Goal: Book appointment/travel/reservation

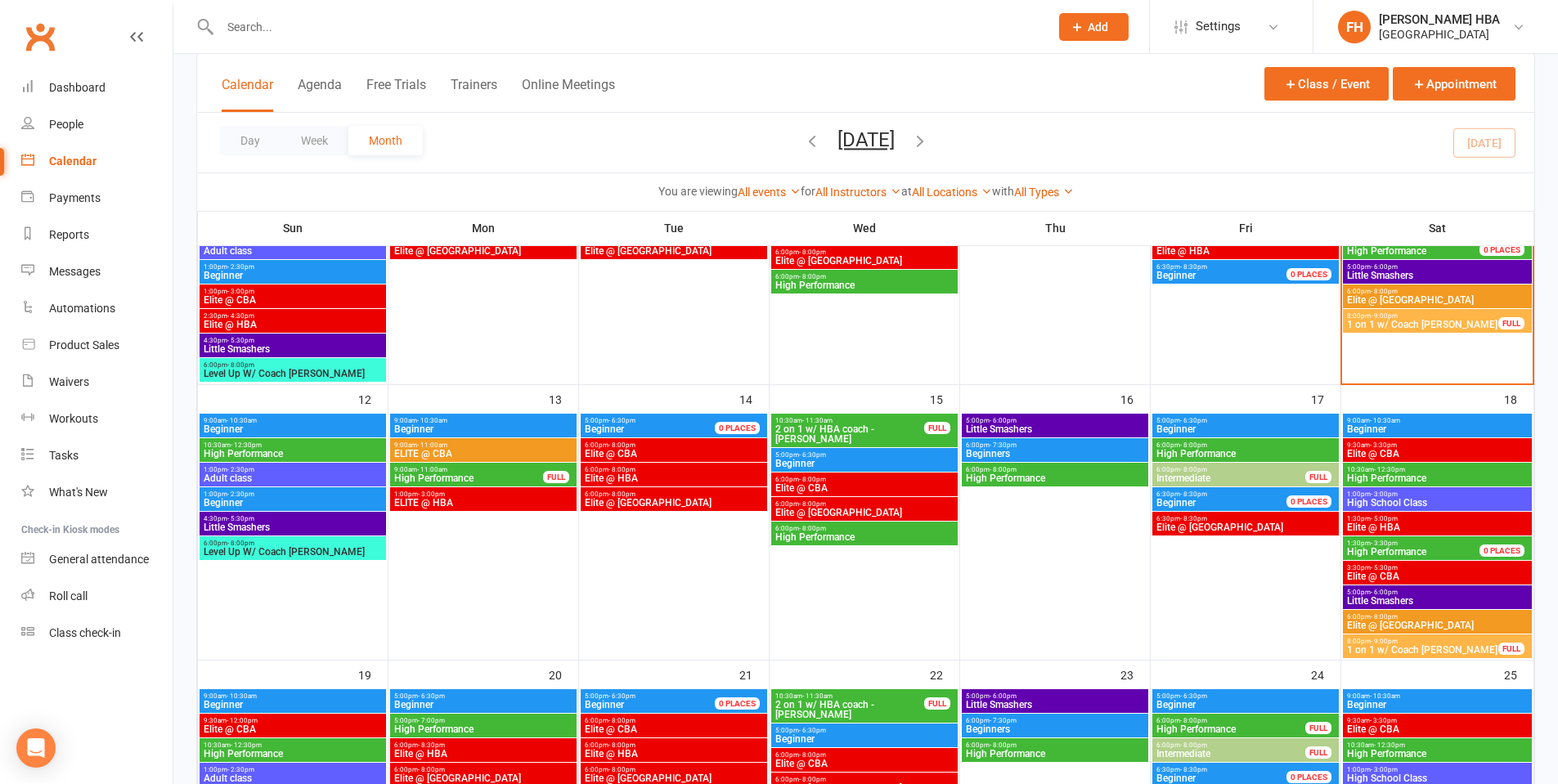
click at [1138, 145] on div "Day Week Month October 2025 October 2025 Sun Mon Tue Wed Thu Fri Sat 28 29 30 0…" at bounding box center [865, 143] width 1337 height 60
click at [1443, 24] on div "[PERSON_NAME] HBA" at bounding box center [1439, 19] width 121 height 14
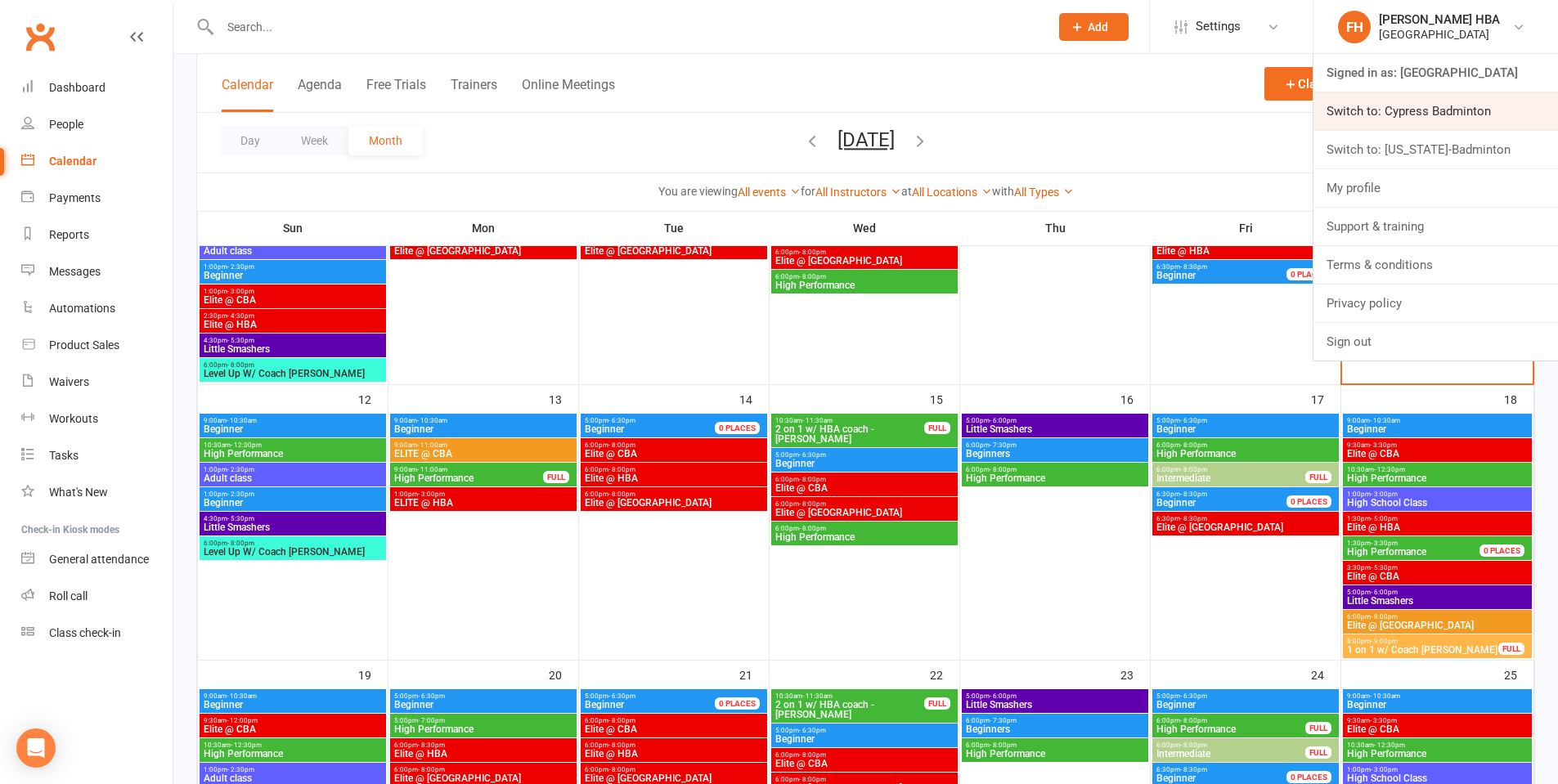
click at [1413, 110] on link "Switch to: Cypress Badminton" at bounding box center [1435, 111] width 244 height 38
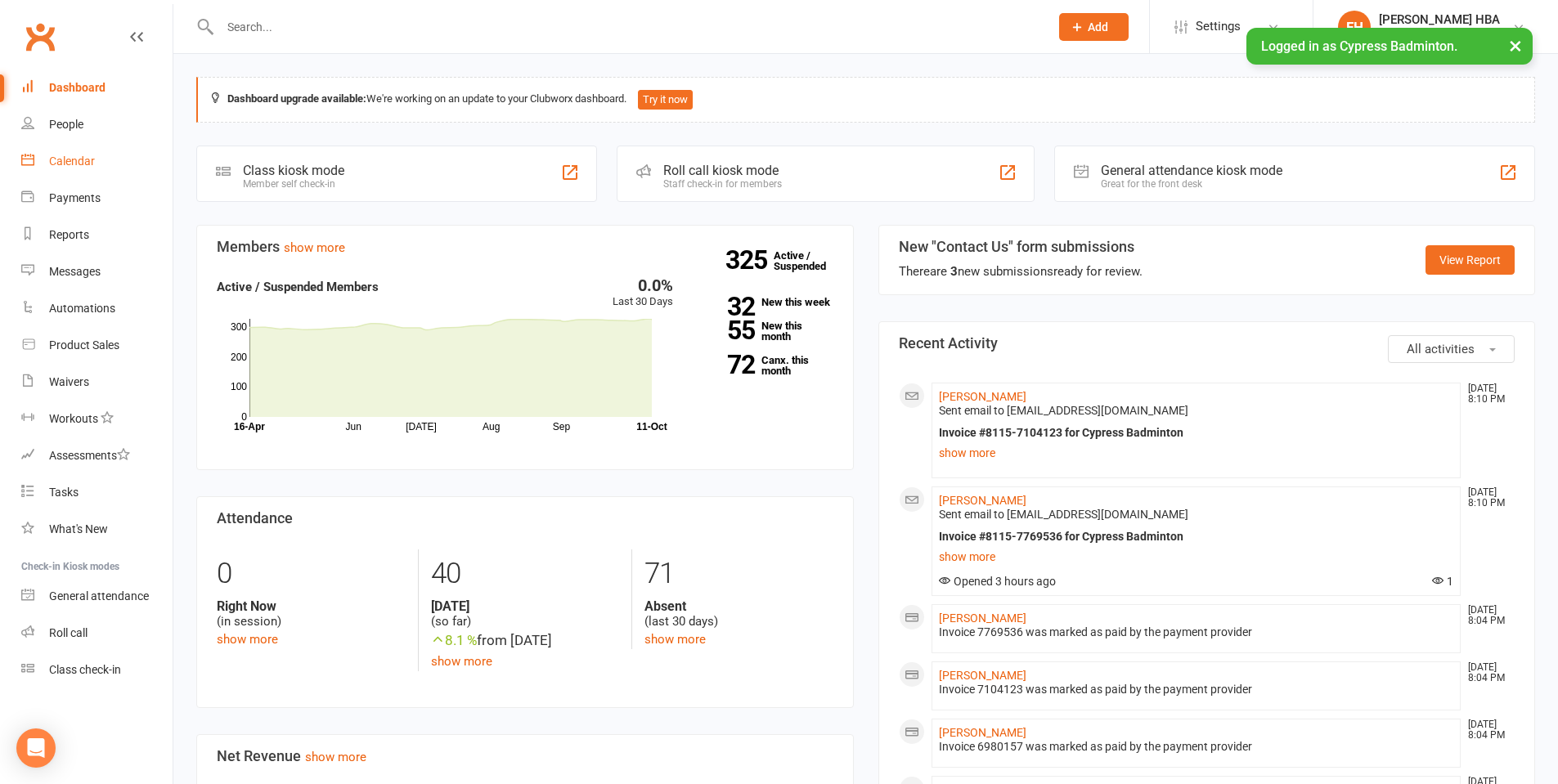
click at [91, 162] on div "Calendar" at bounding box center [71, 161] width 45 height 14
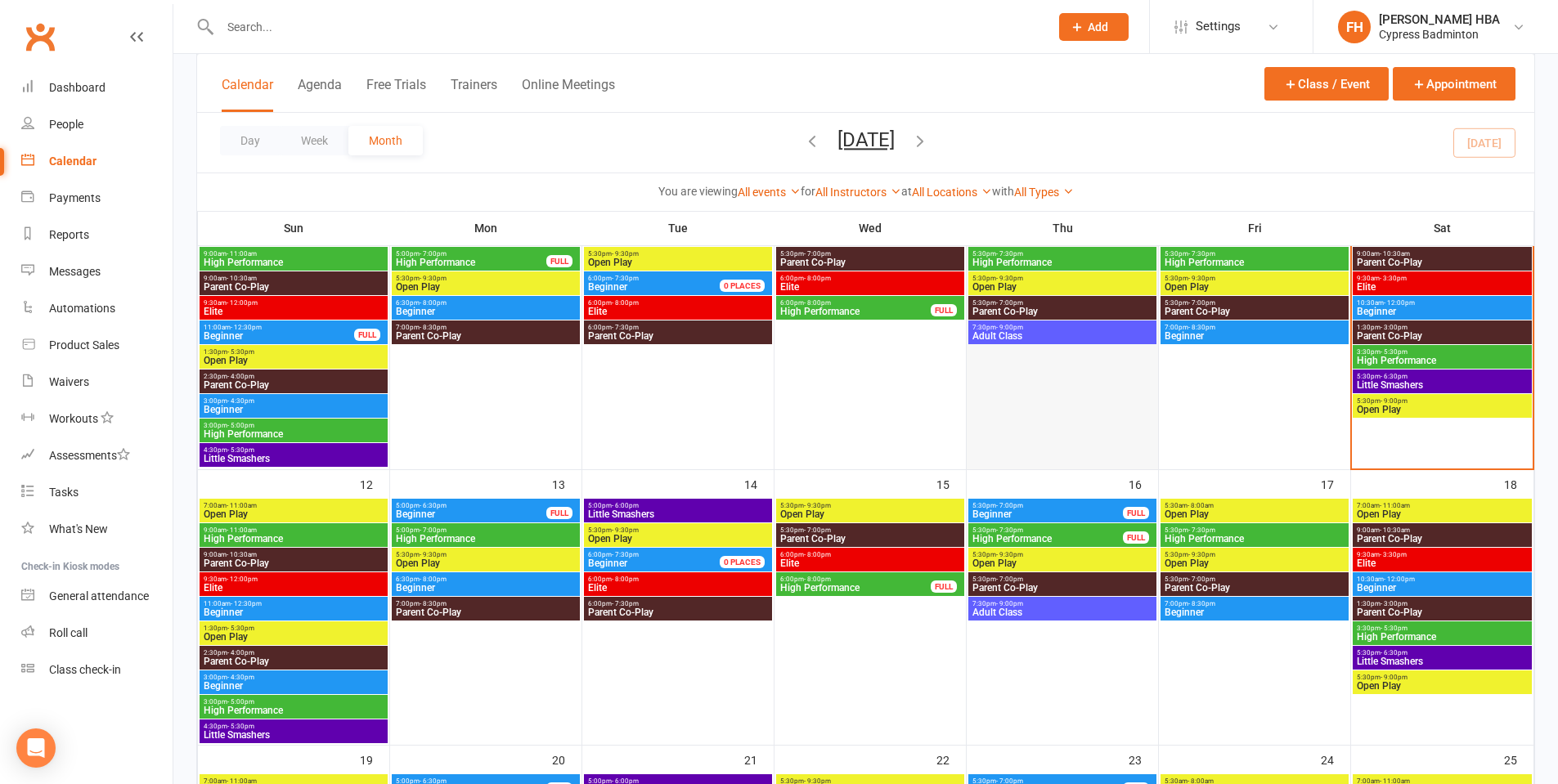
scroll to position [490, 0]
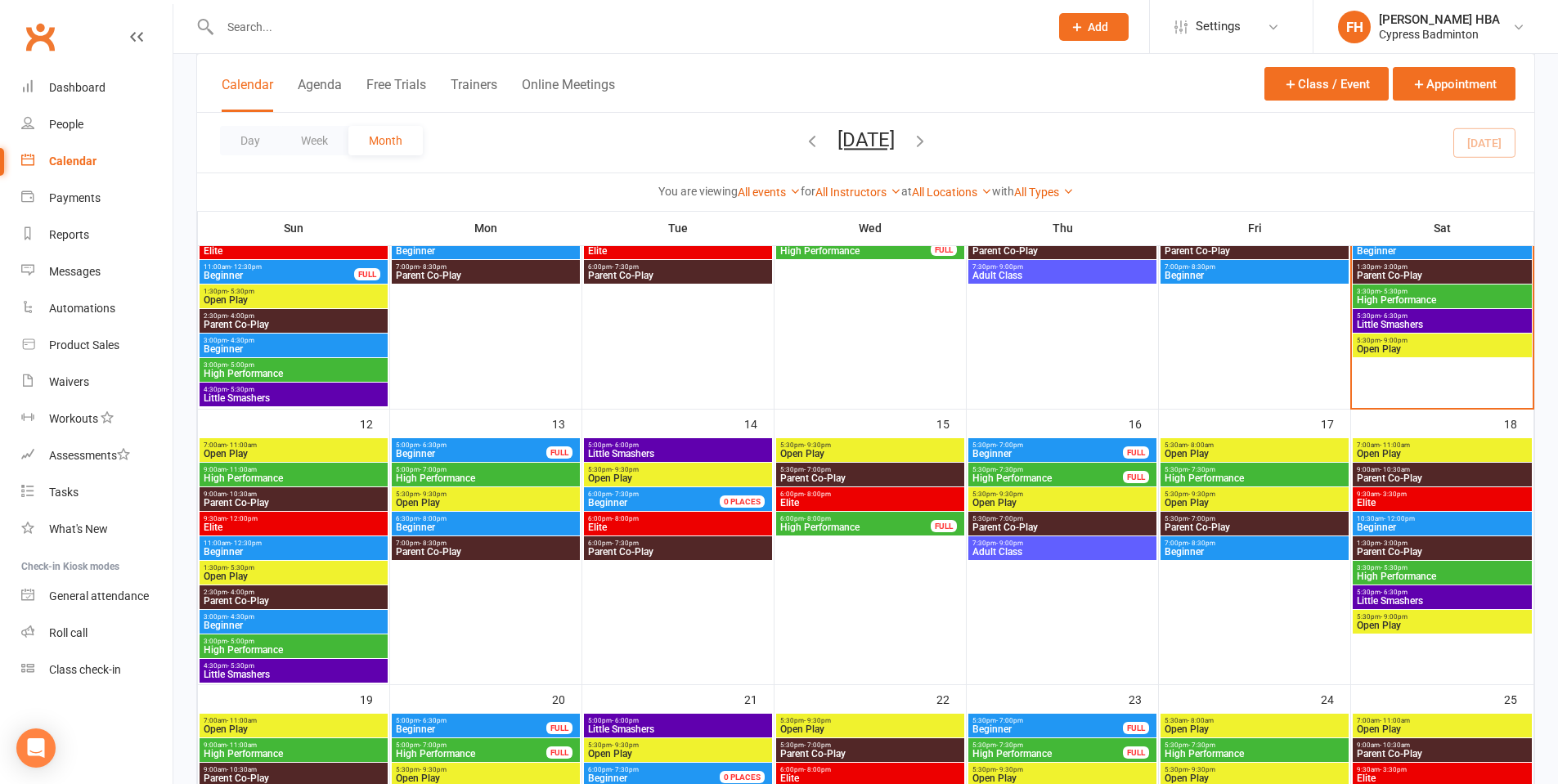
click at [281, 473] on span "High Performance" at bounding box center [294, 478] width 182 height 10
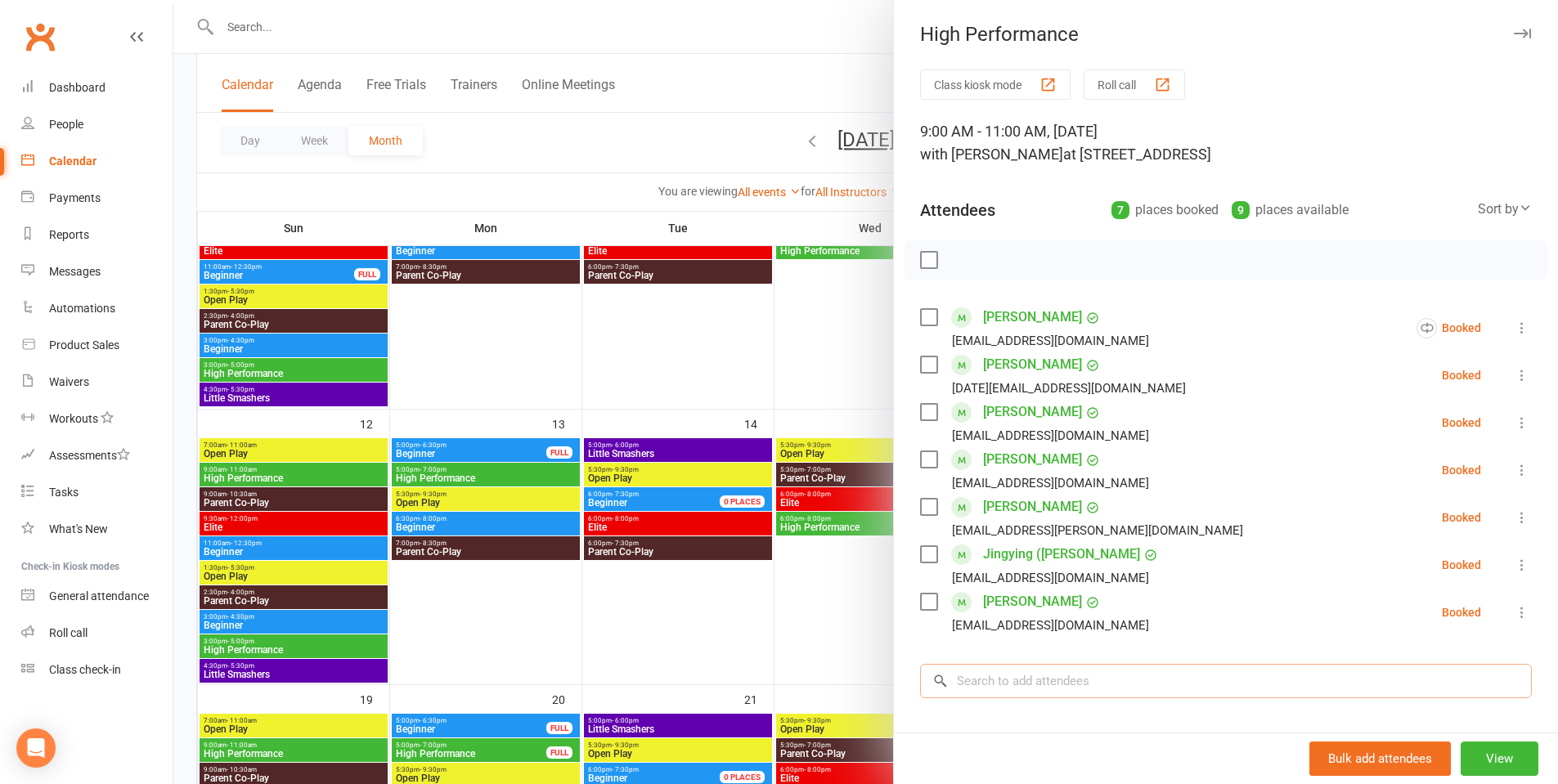
click at [1054, 676] on input "search" at bounding box center [1226, 682] width 611 height 35
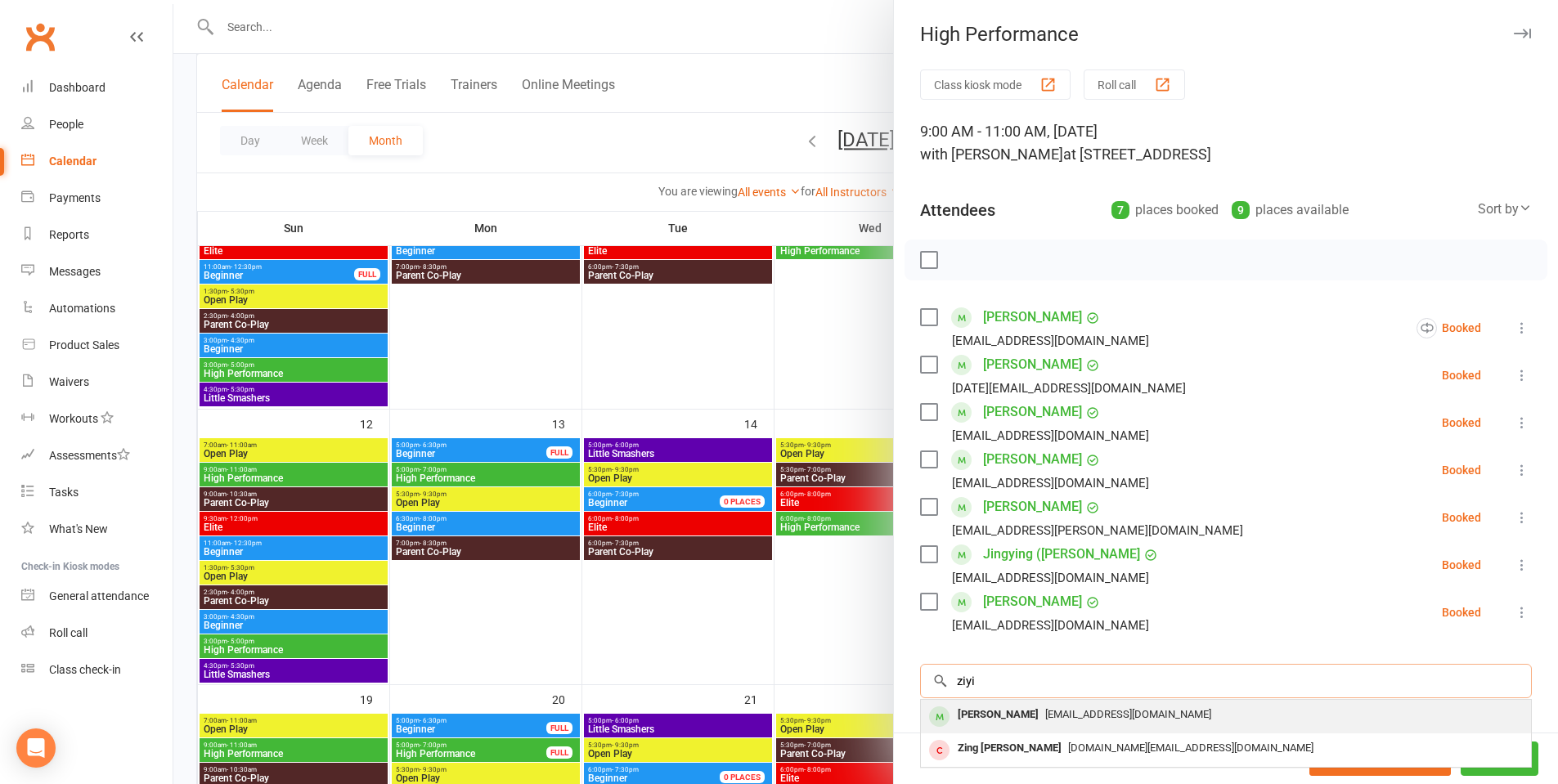
type input "ziyi"
click at [1045, 712] on span "qianxie588@gmail.com" at bounding box center [1128, 714] width 166 height 13
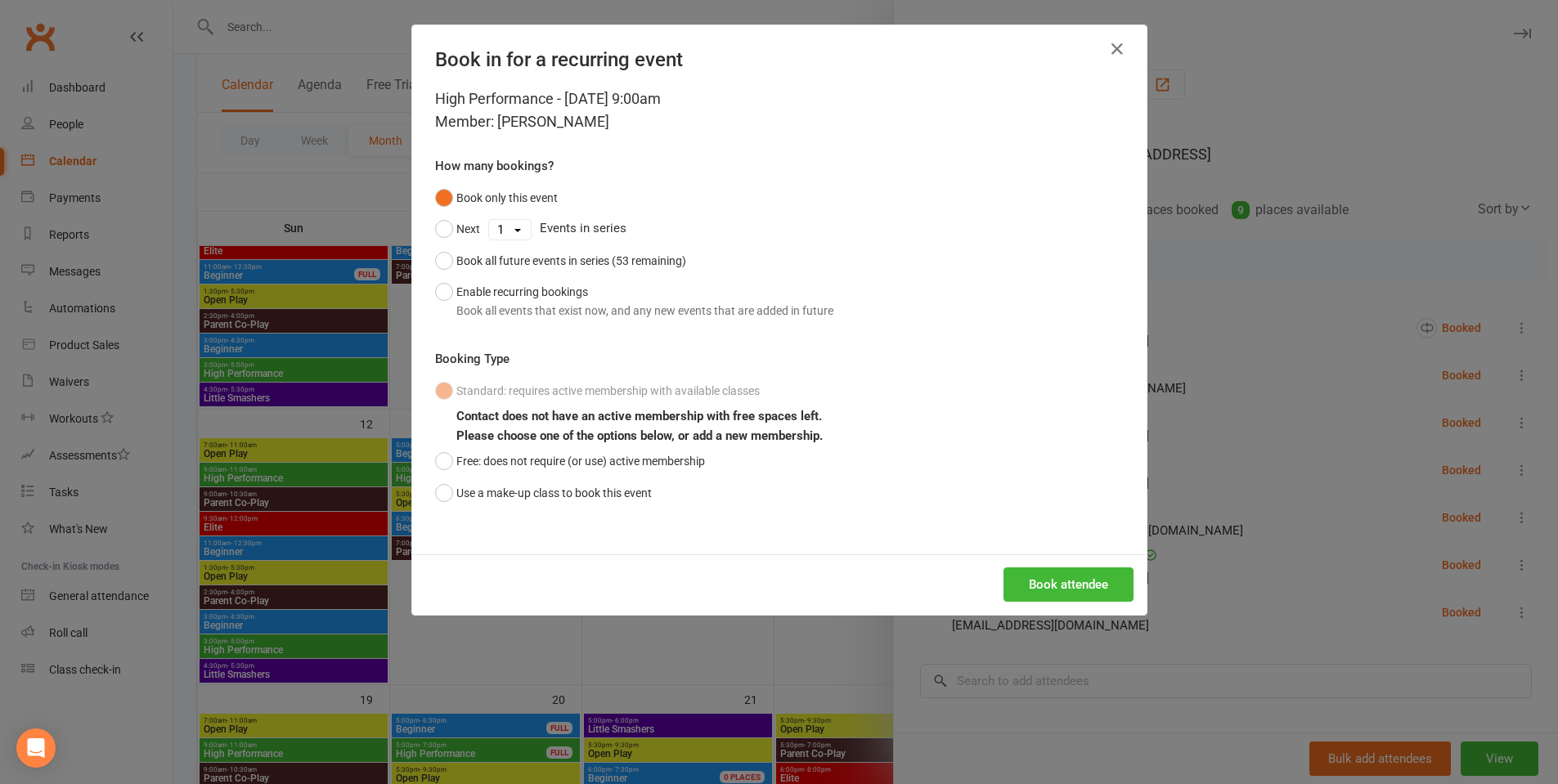
click at [1294, 512] on div "Book in for a recurring event High Performance - Oct 12, 2025 9:00am Member: Zi…" at bounding box center [779, 392] width 1558 height 784
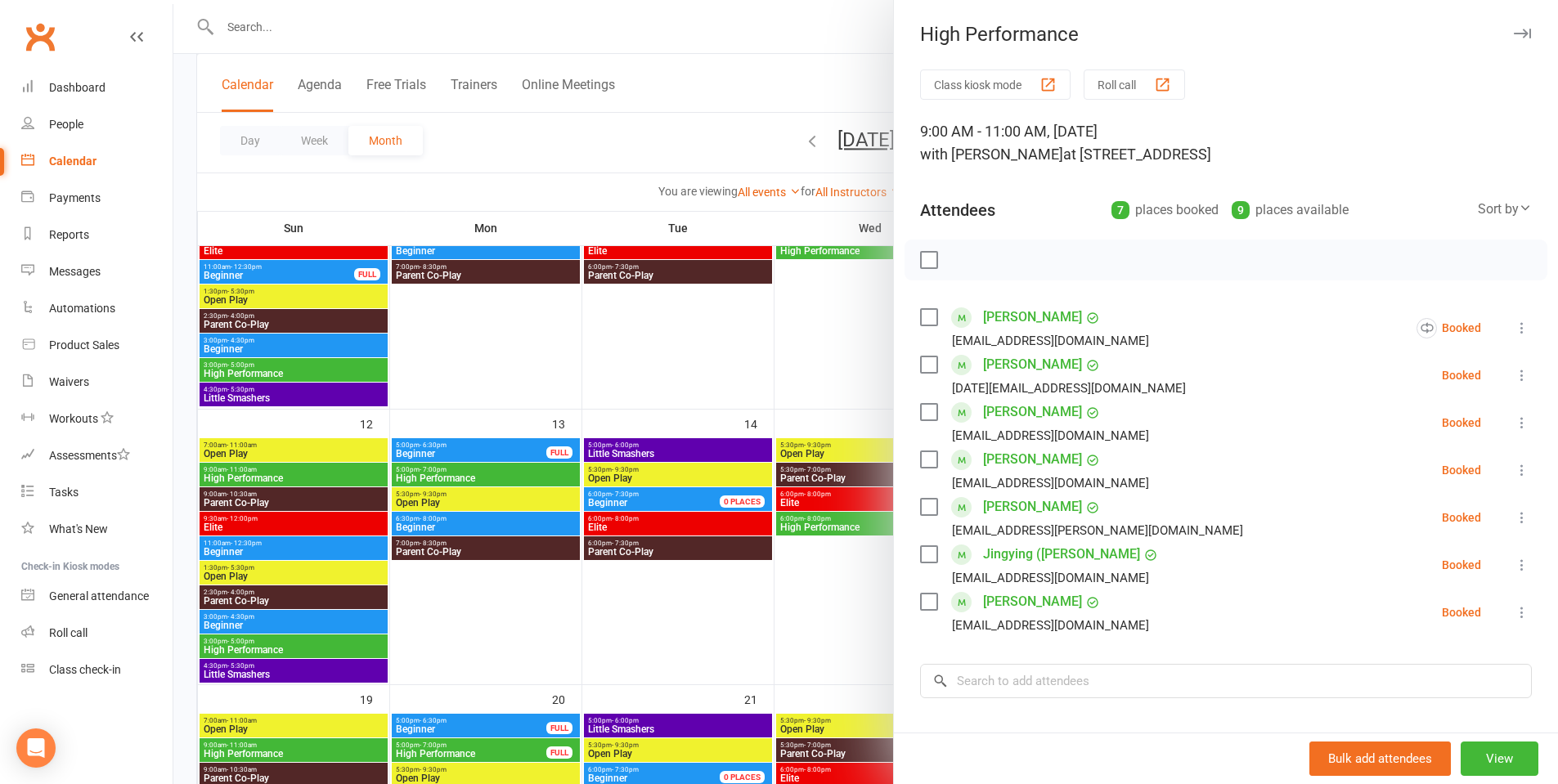
click at [680, 33] on div at bounding box center [866, 392] width 1385 height 784
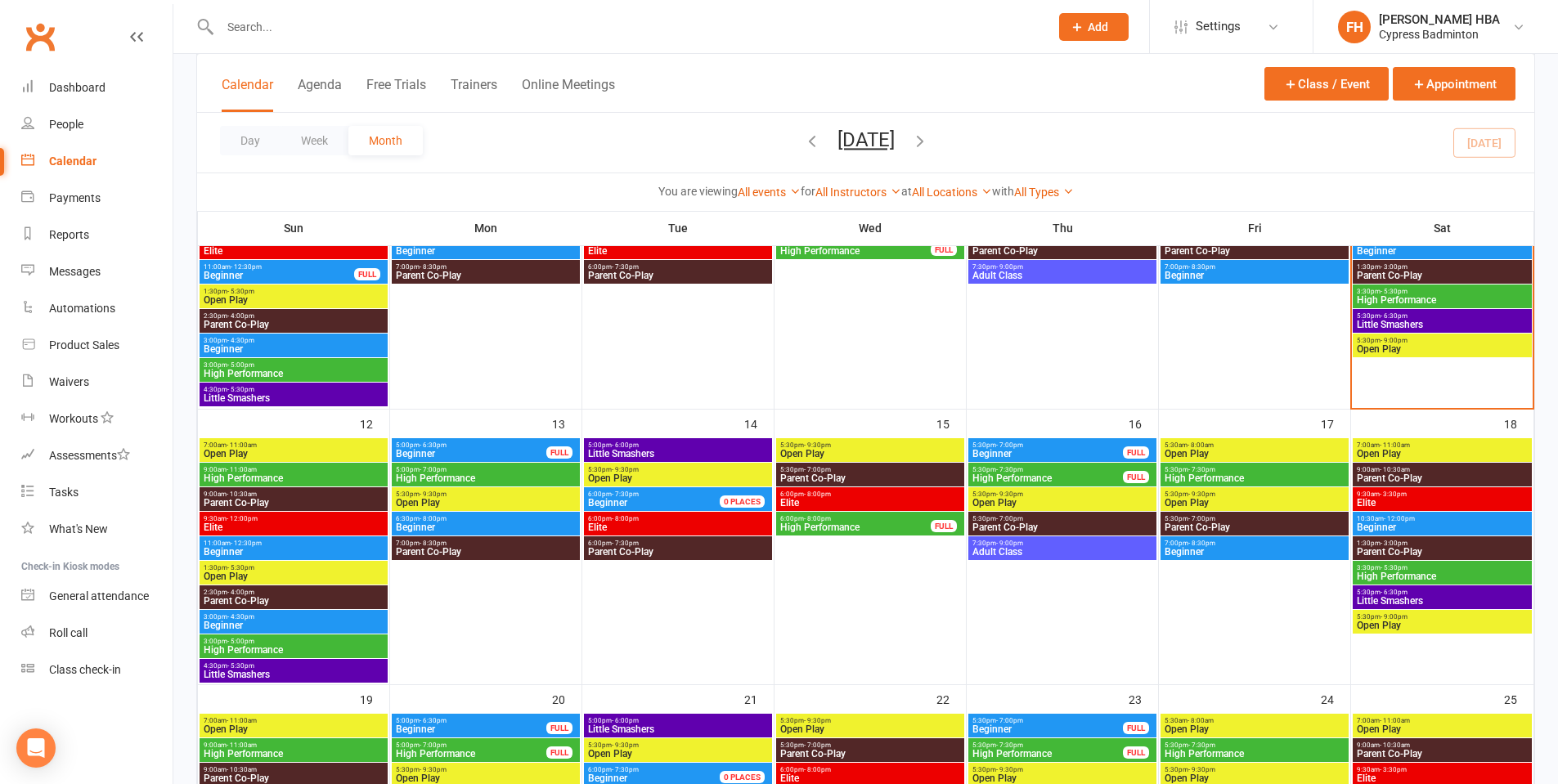
click at [685, 23] on div at bounding box center [866, 392] width 1385 height 784
click at [685, 23] on input "text" at bounding box center [627, 27] width 823 height 23
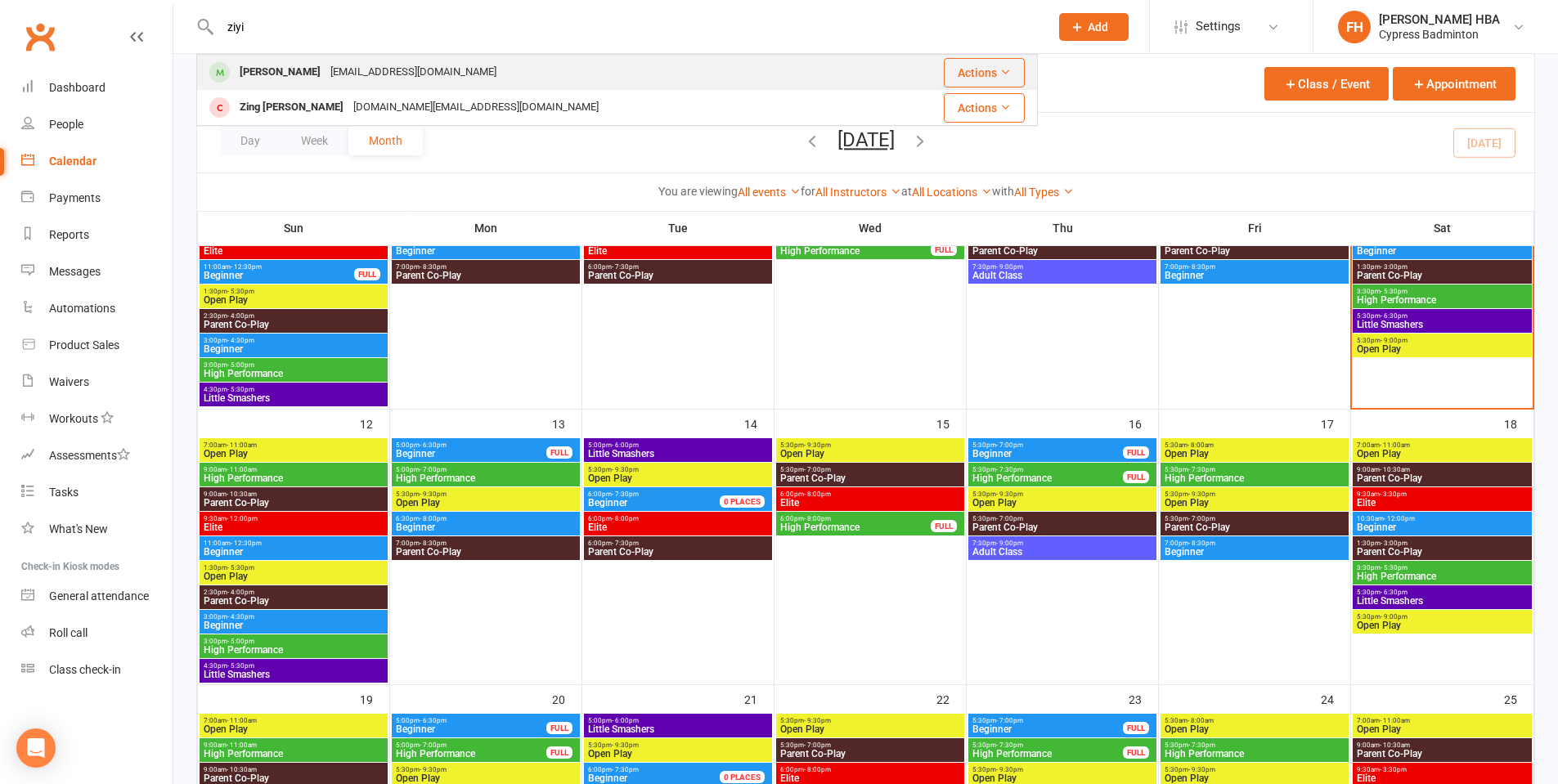
type input "ziyi"
click at [653, 77] on div "Ziyi Cao qianxie588@gmail.com" at bounding box center [539, 72] width 683 height 34
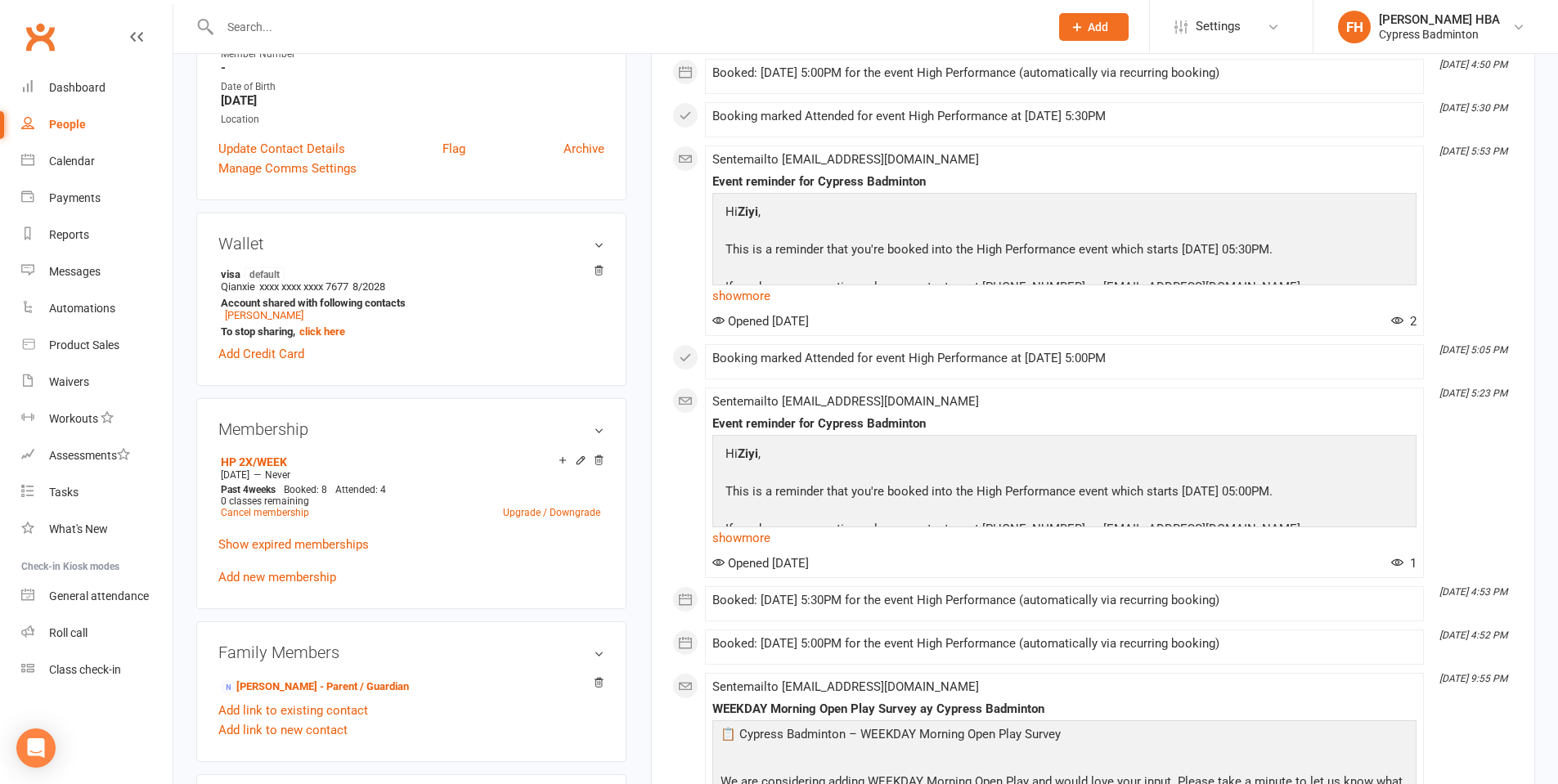
scroll to position [327, 0]
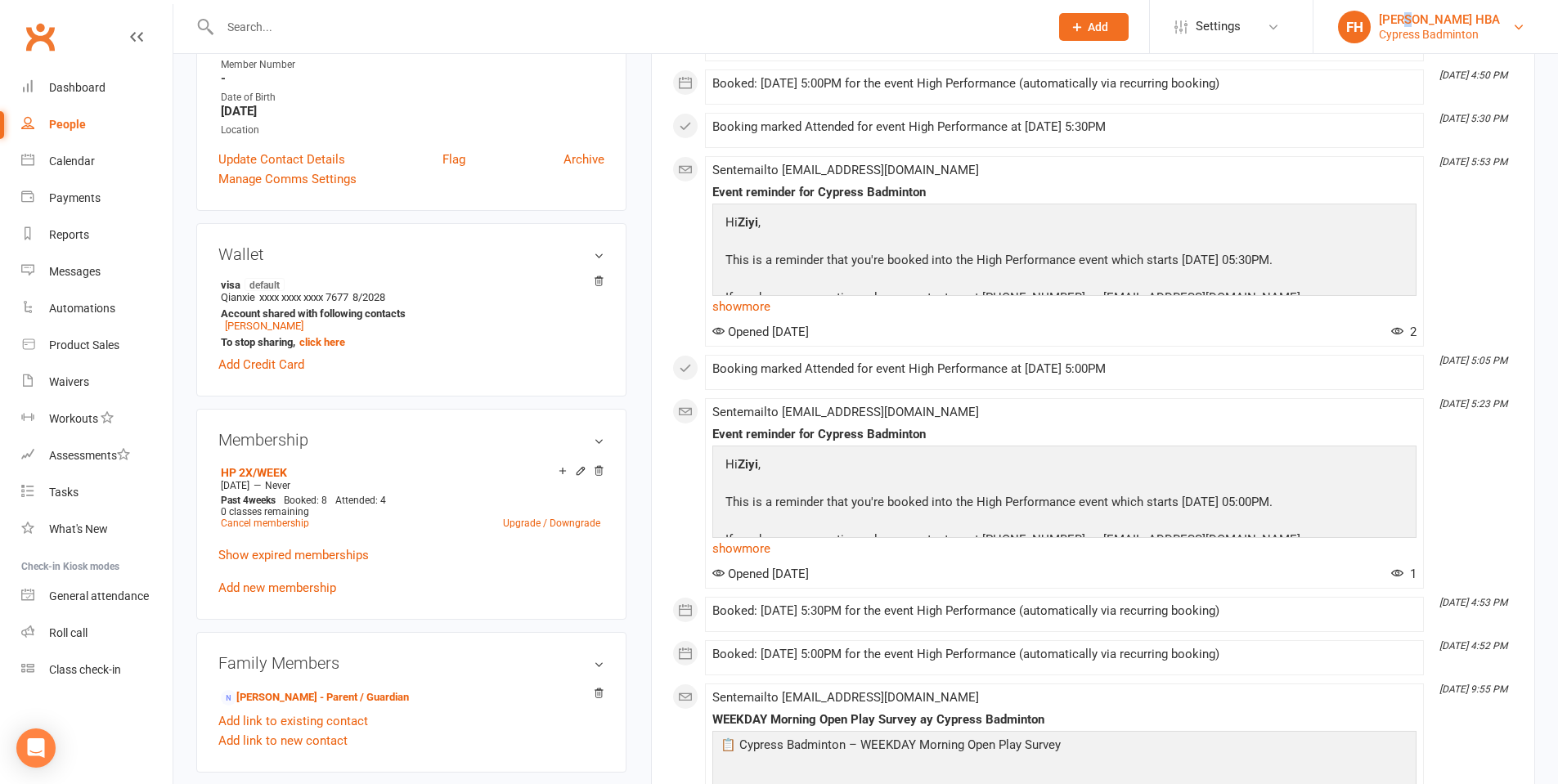
click at [1403, 24] on div "[PERSON_NAME] HBA" at bounding box center [1439, 19] width 121 height 14
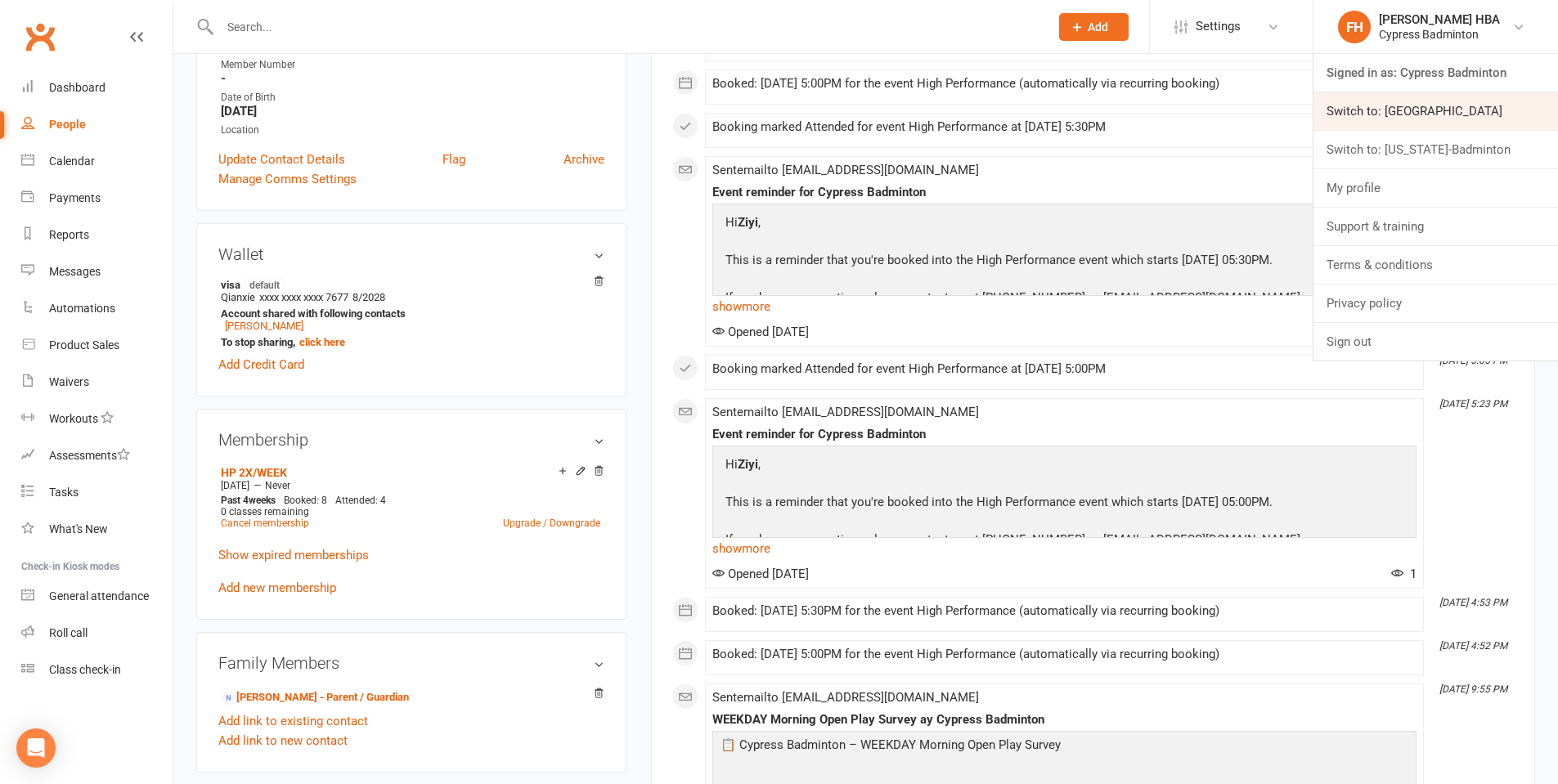
click at [1422, 109] on link "Switch to: Houston Badminton Academy" at bounding box center [1435, 111] width 244 height 38
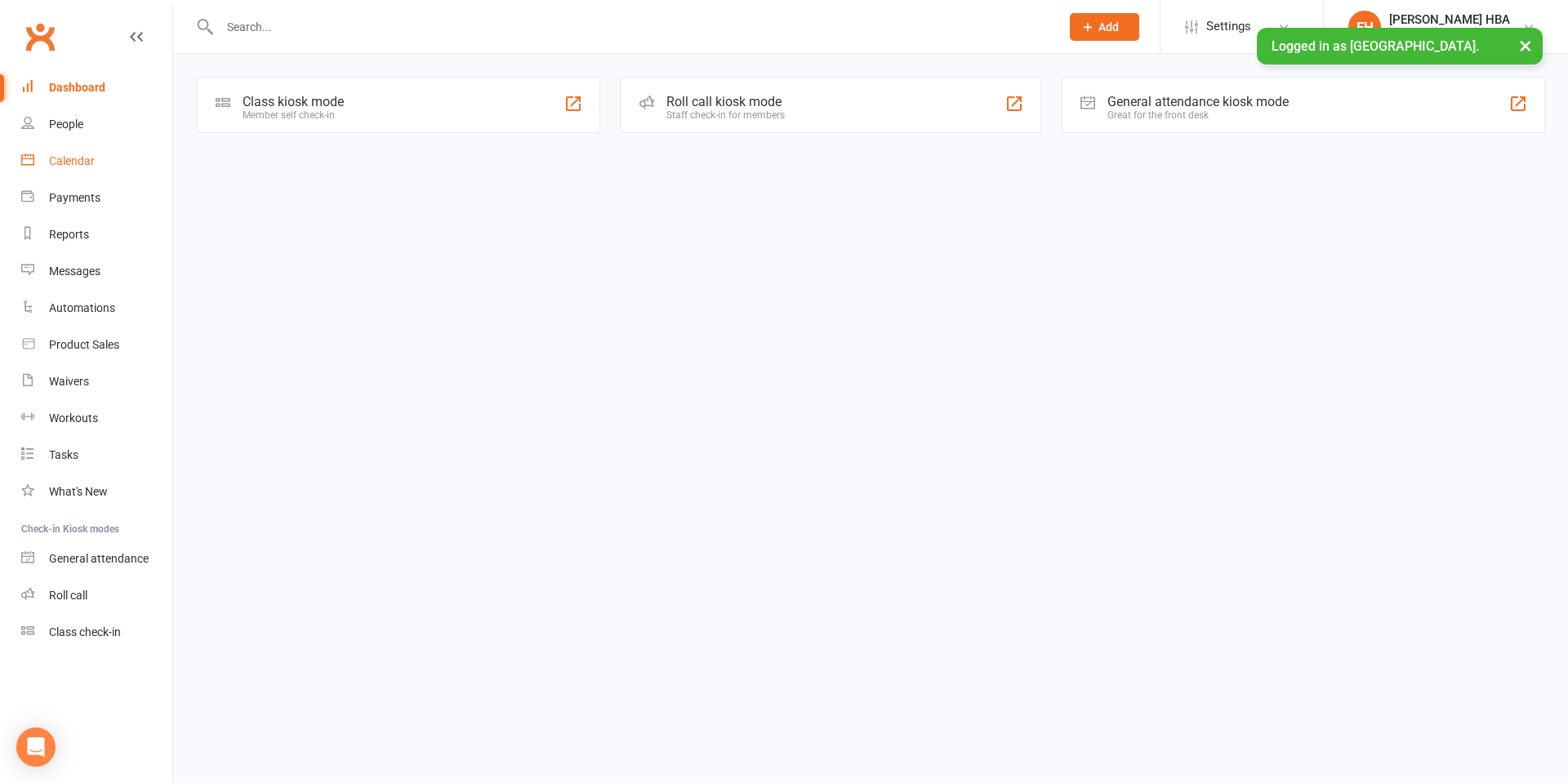
click at [88, 156] on div "Calendar" at bounding box center [71, 161] width 45 height 14
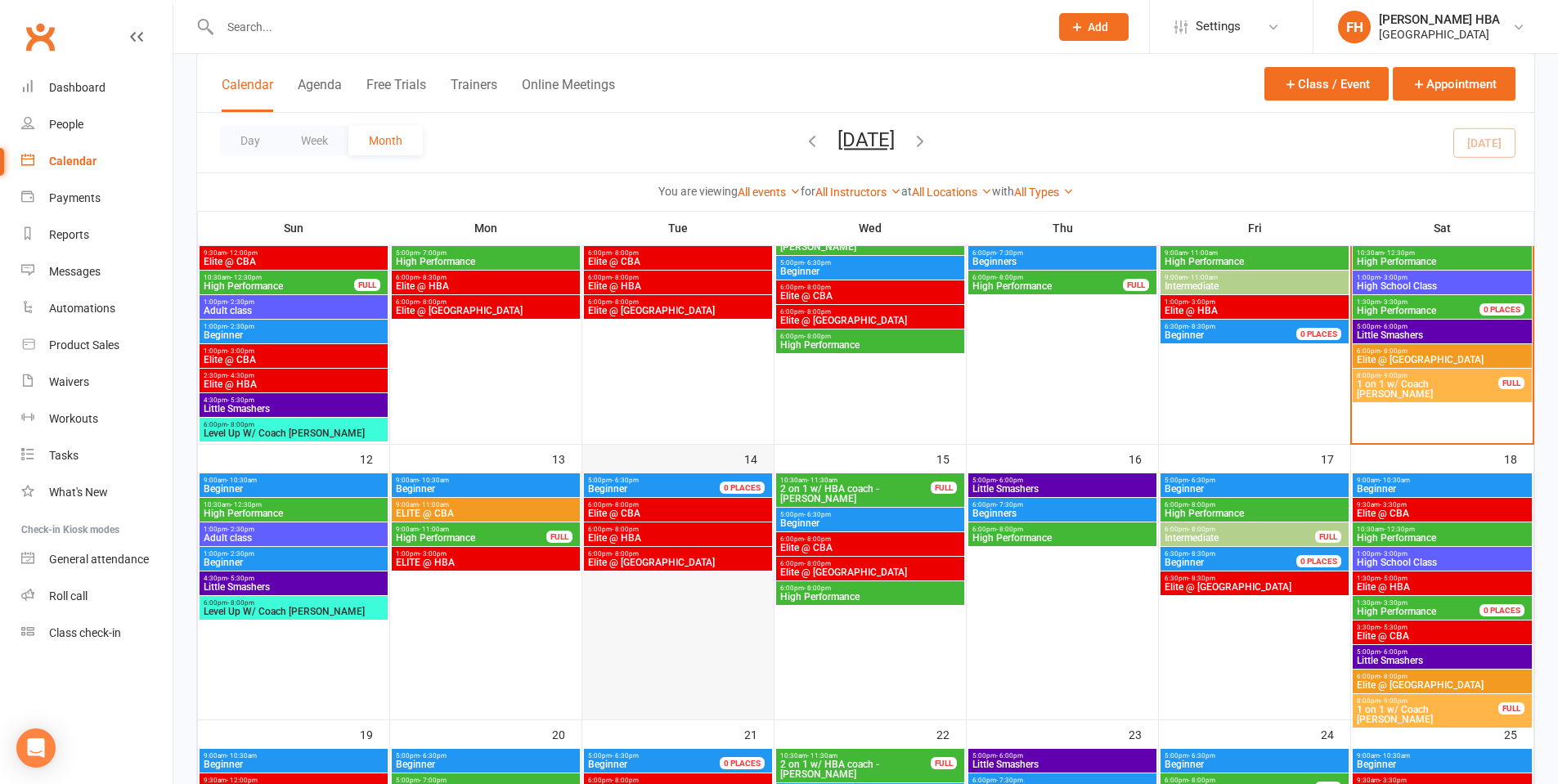
scroll to position [490, 0]
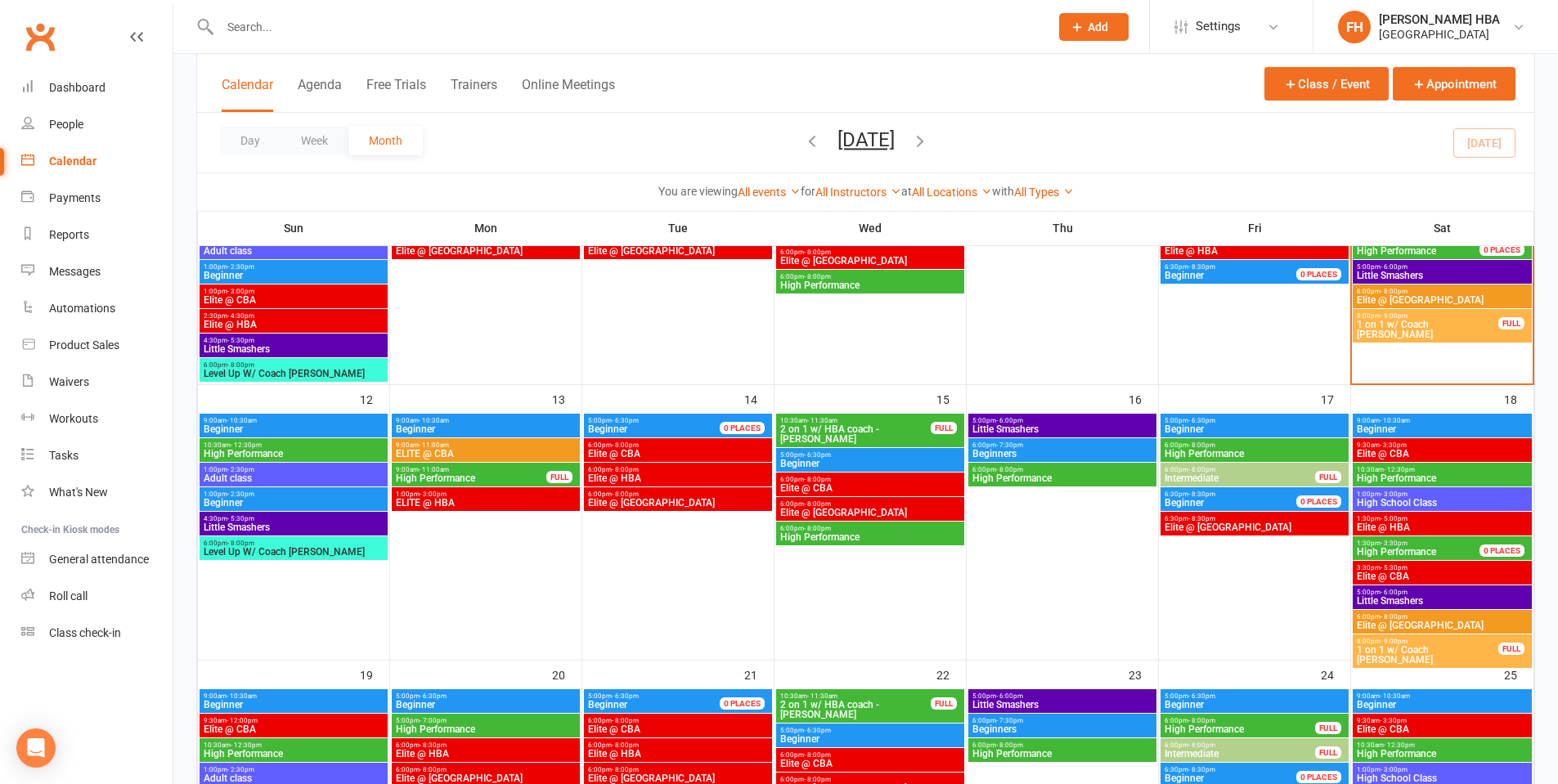
click at [436, 504] on span "ELITE @ HBA" at bounding box center [486, 503] width 182 height 10
